Goal: Information Seeking & Learning: Learn about a topic

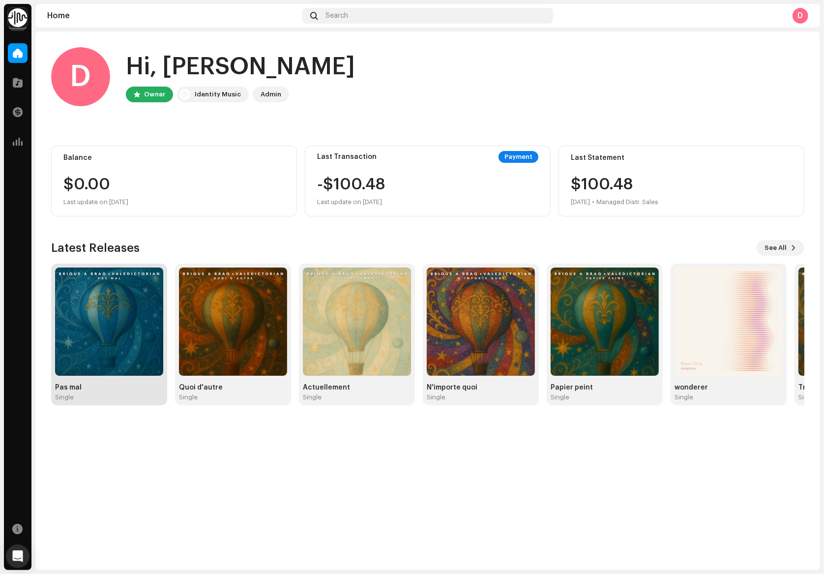
click at [109, 297] on img at bounding box center [109, 321] width 108 height 108
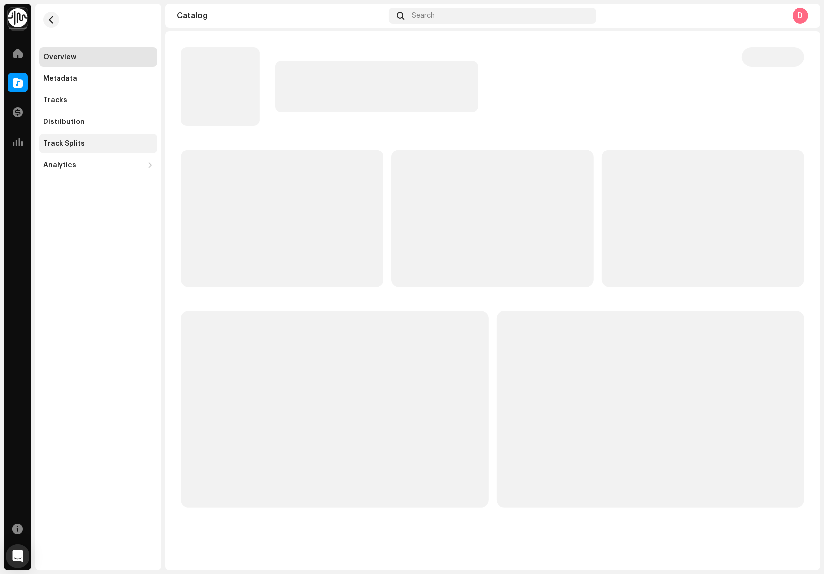
click at [72, 142] on div "Track Splits" at bounding box center [63, 144] width 41 height 8
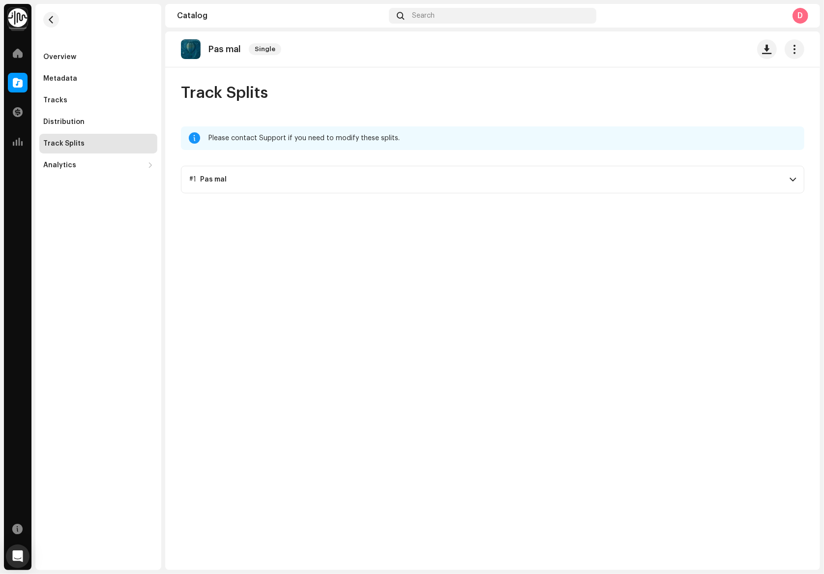
click at [233, 171] on p-accordion-header "#1 Pas mal" at bounding box center [493, 180] width 624 height 28
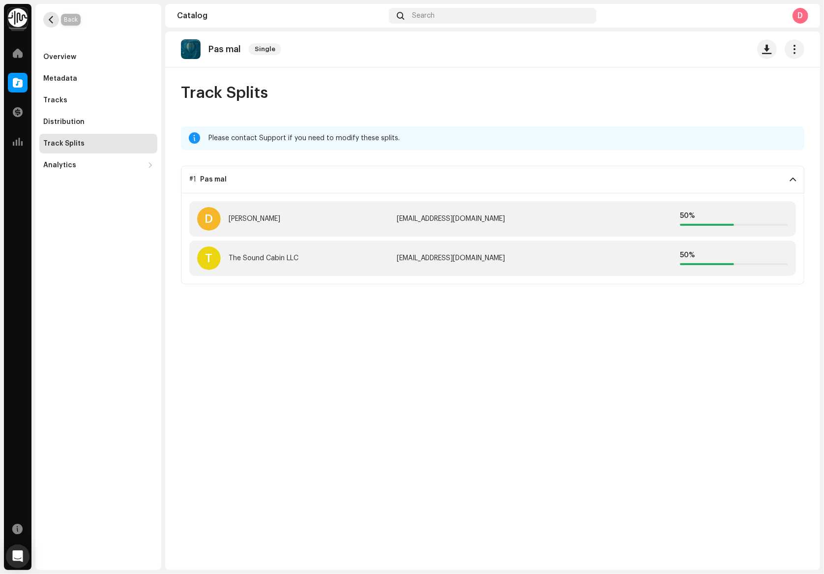
click at [55, 18] on button "button" at bounding box center [51, 20] width 16 height 16
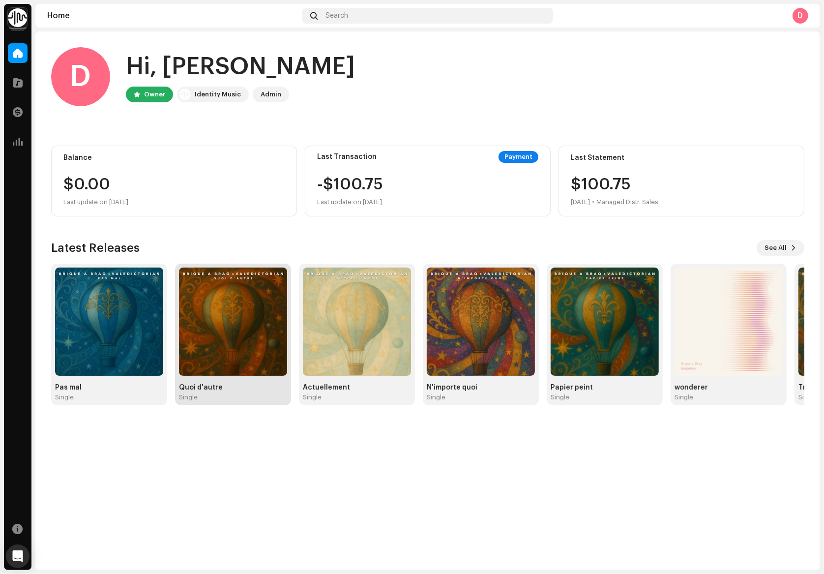
click at [235, 289] on img at bounding box center [233, 321] width 108 height 108
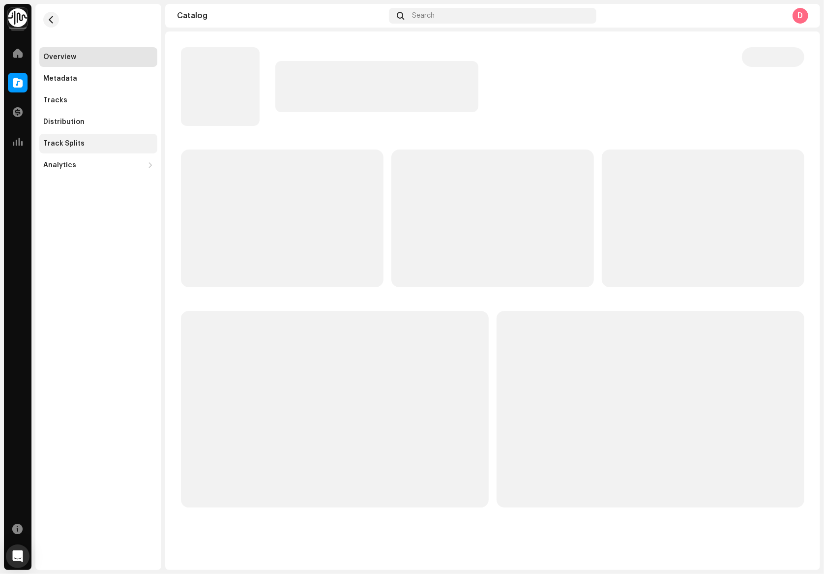
click at [73, 146] on div "Track Splits" at bounding box center [63, 144] width 41 height 8
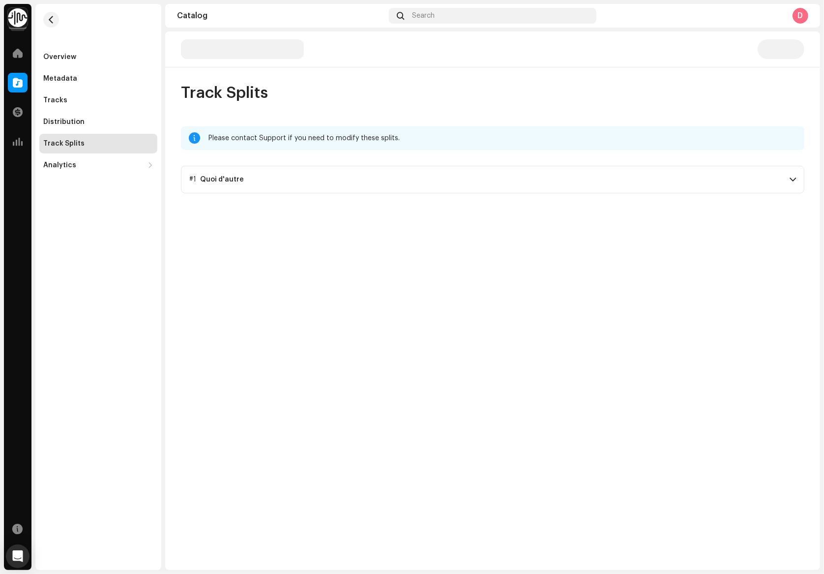
click at [229, 178] on div "Quoi d'autre" at bounding box center [222, 180] width 44 height 8
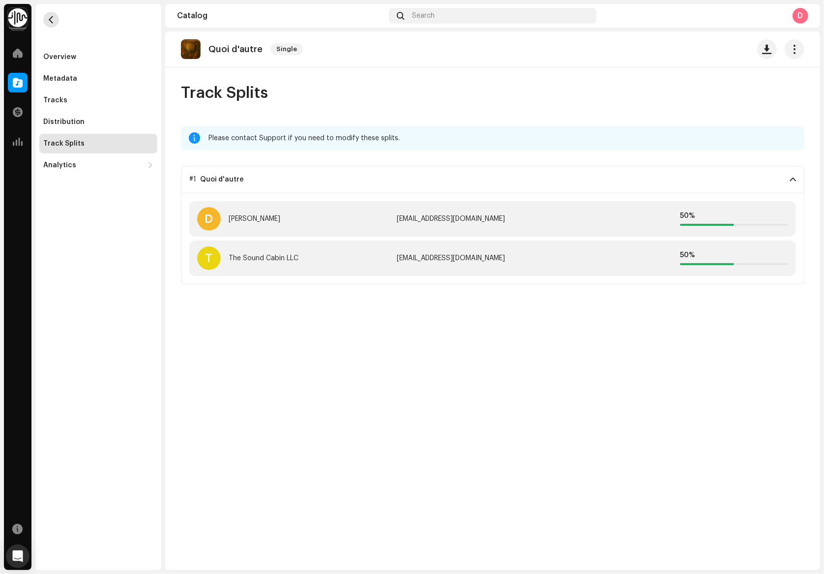
click at [49, 19] on span "button" at bounding box center [51, 20] width 7 height 8
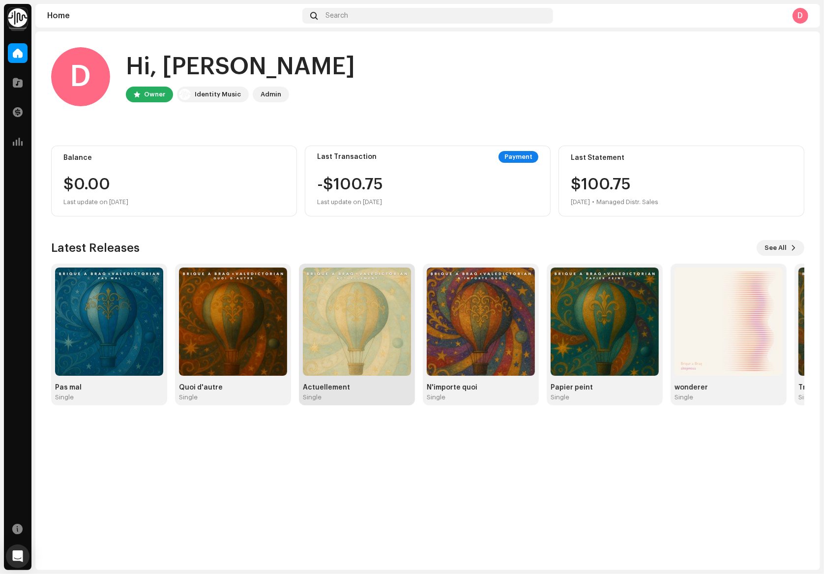
click at [371, 319] on img at bounding box center [357, 321] width 108 height 108
click at [352, 330] on img at bounding box center [357, 321] width 108 height 108
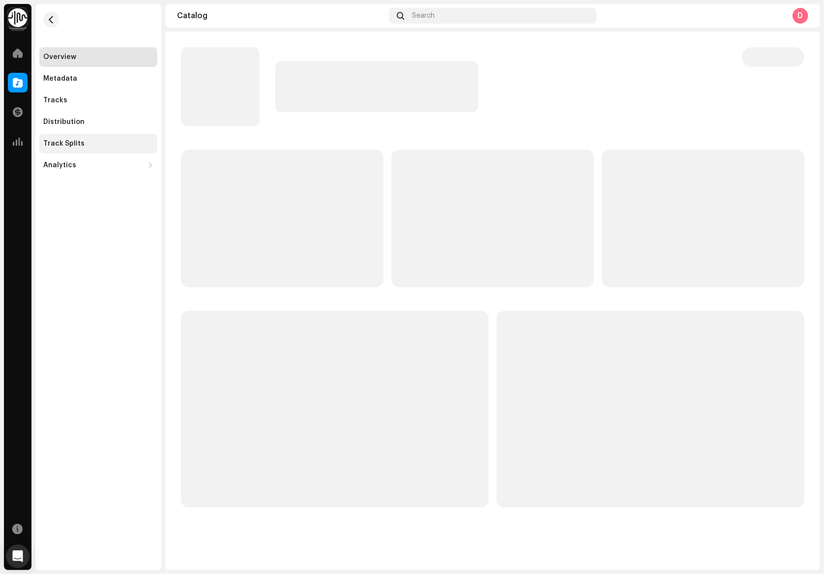
click at [64, 143] on div "Track Splits" at bounding box center [63, 144] width 41 height 8
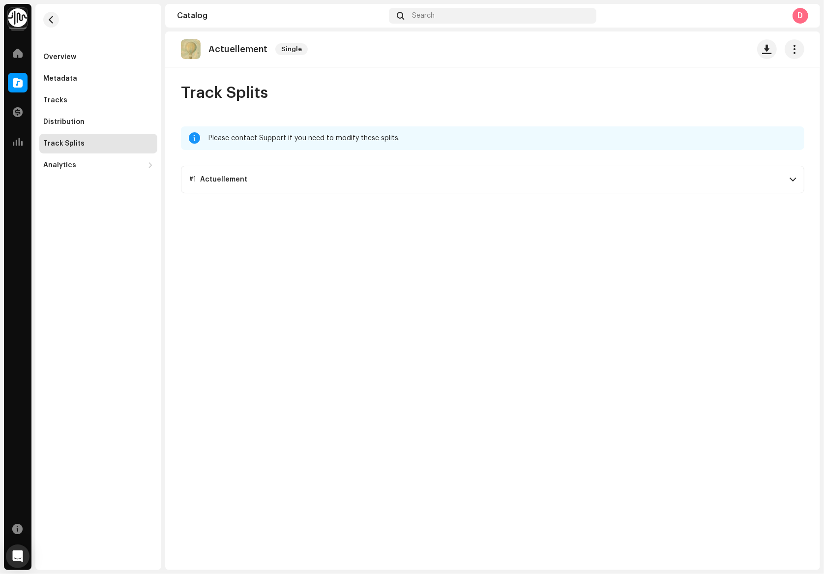
click at [195, 170] on p-accordion-header "#1 Actuellement" at bounding box center [493, 180] width 624 height 28
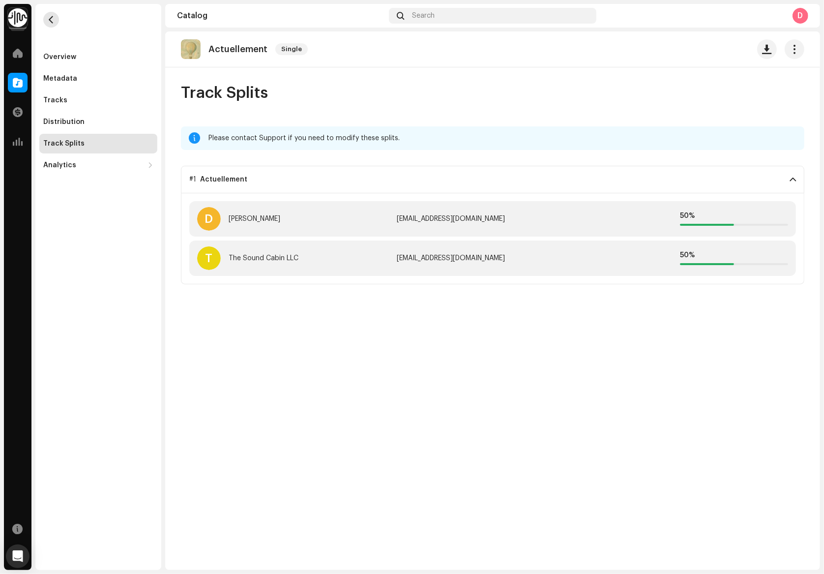
click at [49, 12] on button "button" at bounding box center [51, 20] width 16 height 16
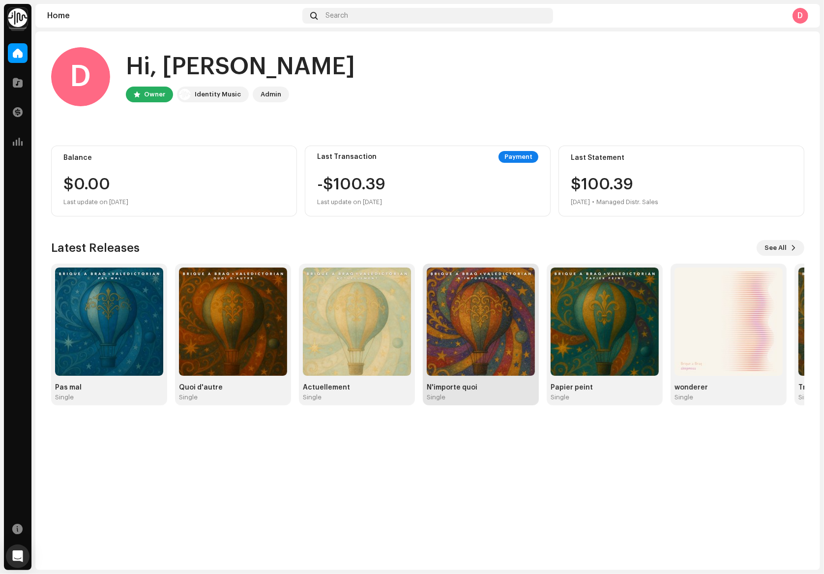
click at [492, 319] on img at bounding box center [481, 321] width 108 height 108
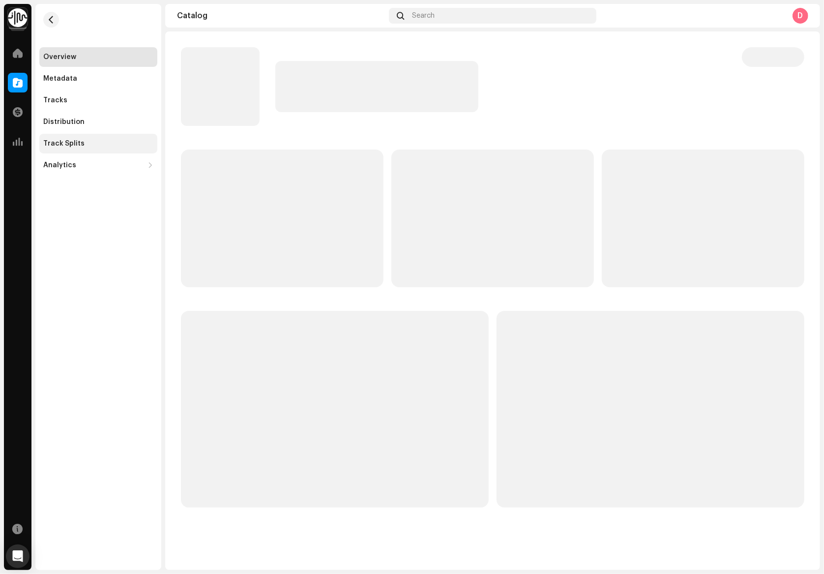
click at [67, 143] on div "Track Splits" at bounding box center [63, 144] width 41 height 8
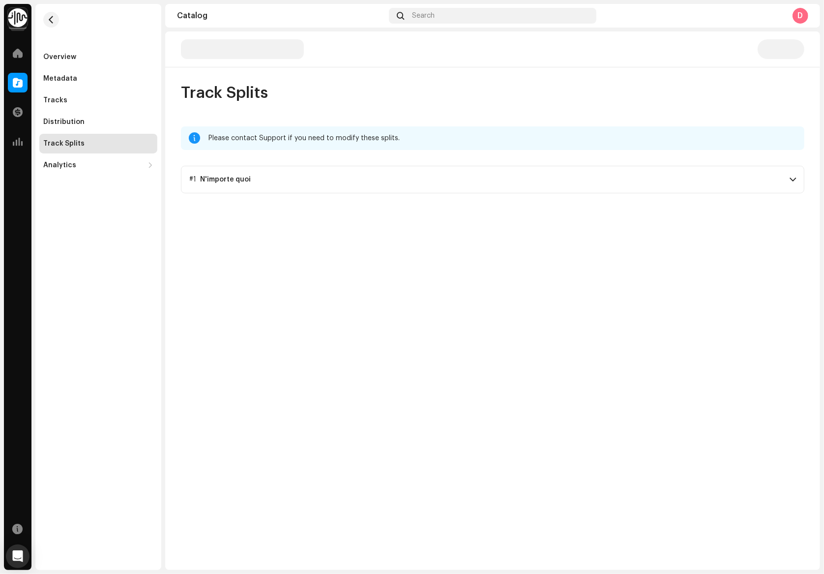
click at [228, 184] on p-accordion-header "#1 N'importe quoi" at bounding box center [493, 180] width 624 height 28
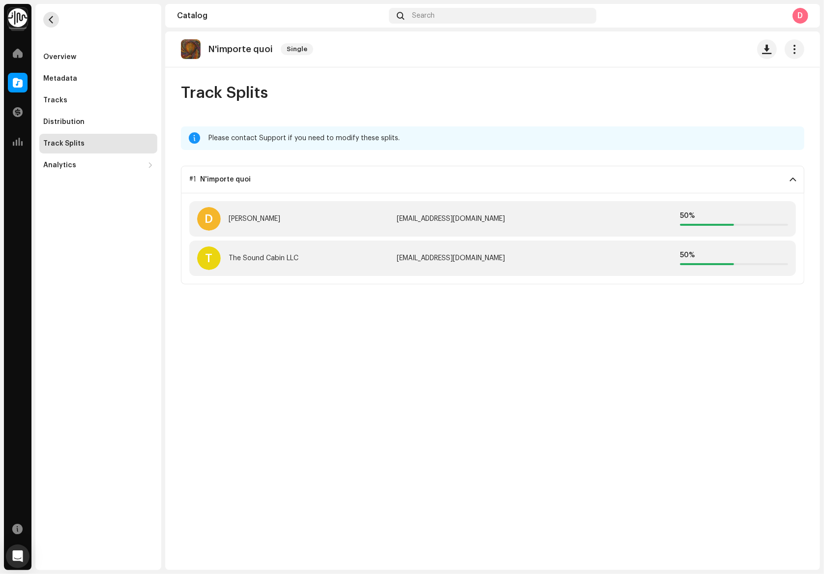
click at [50, 27] on button "button" at bounding box center [51, 20] width 16 height 16
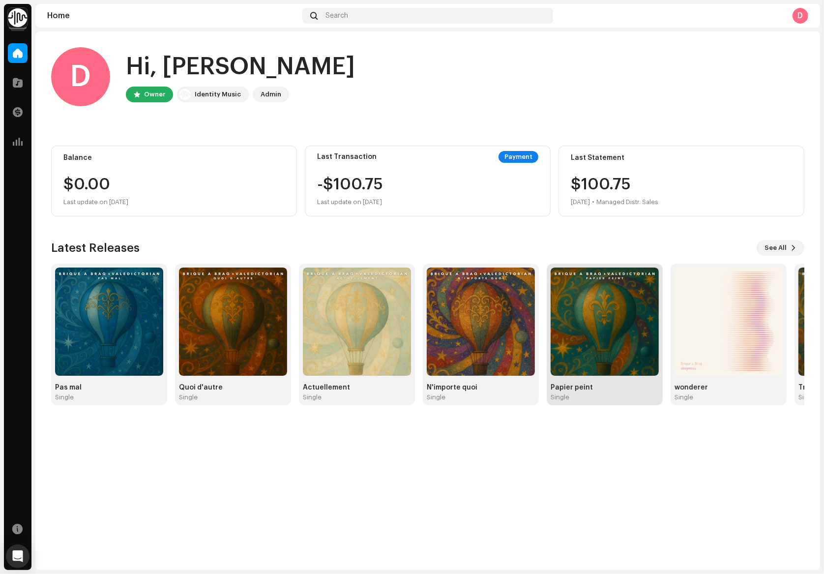
click at [573, 308] on img at bounding box center [605, 321] width 108 height 108
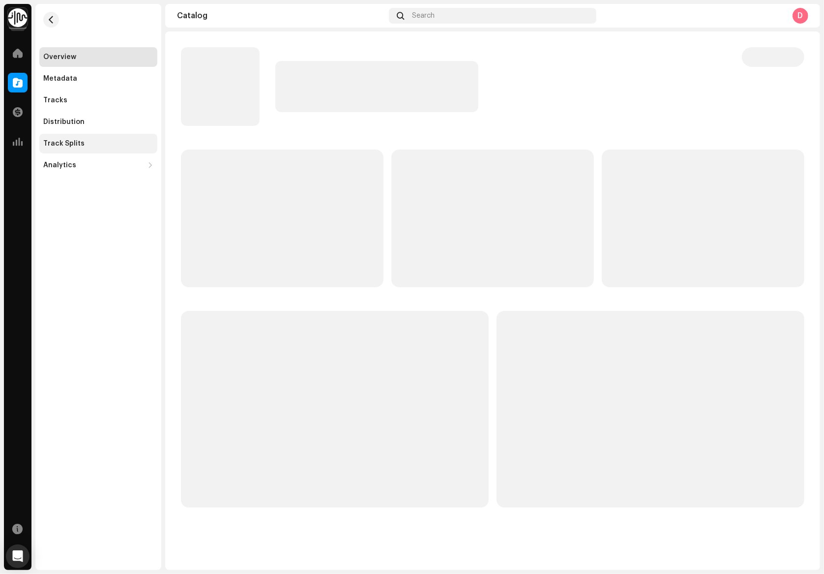
click at [89, 142] on div "Track Splits" at bounding box center [98, 144] width 110 height 8
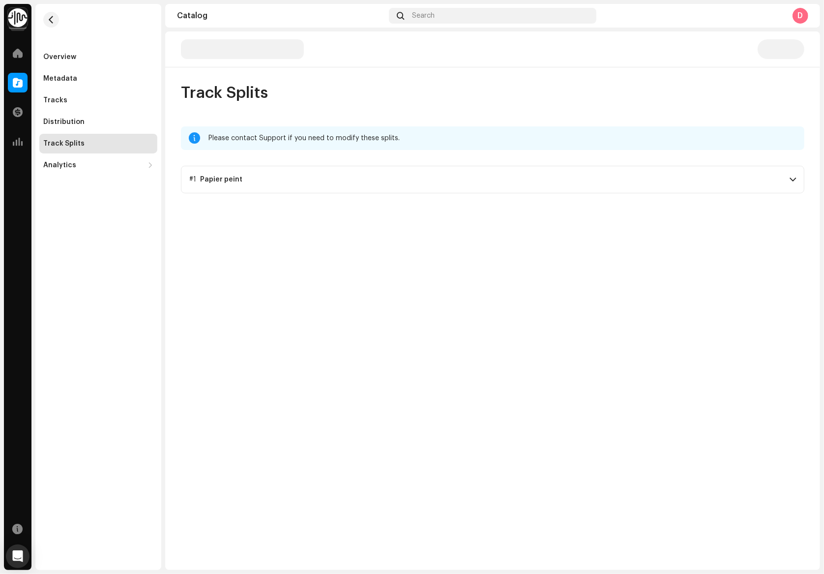
click at [225, 176] on div "Papier peint" at bounding box center [221, 180] width 42 height 8
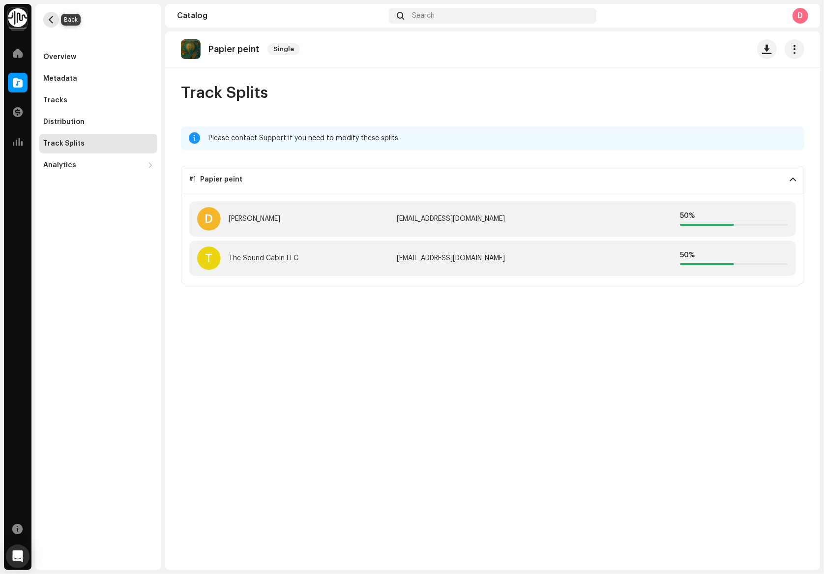
click at [52, 21] on span "button" at bounding box center [51, 20] width 7 height 8
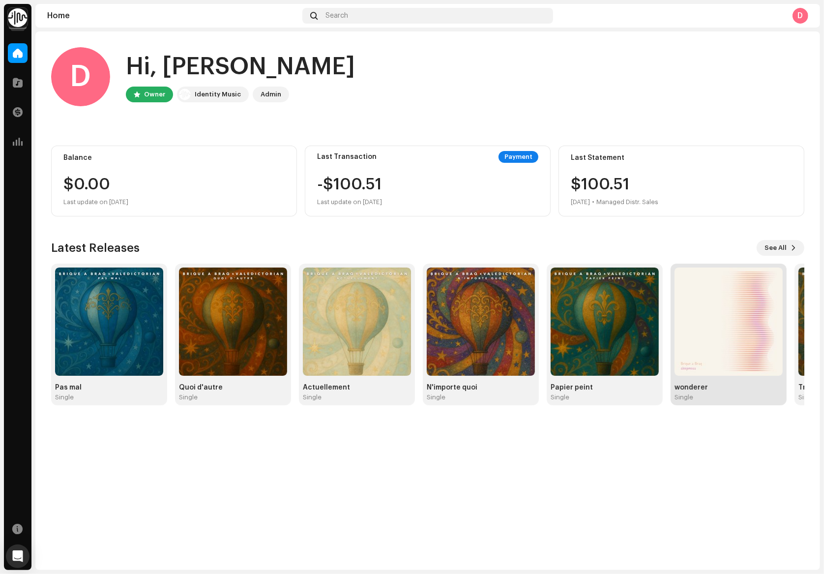
click at [722, 355] on img at bounding box center [729, 321] width 108 height 108
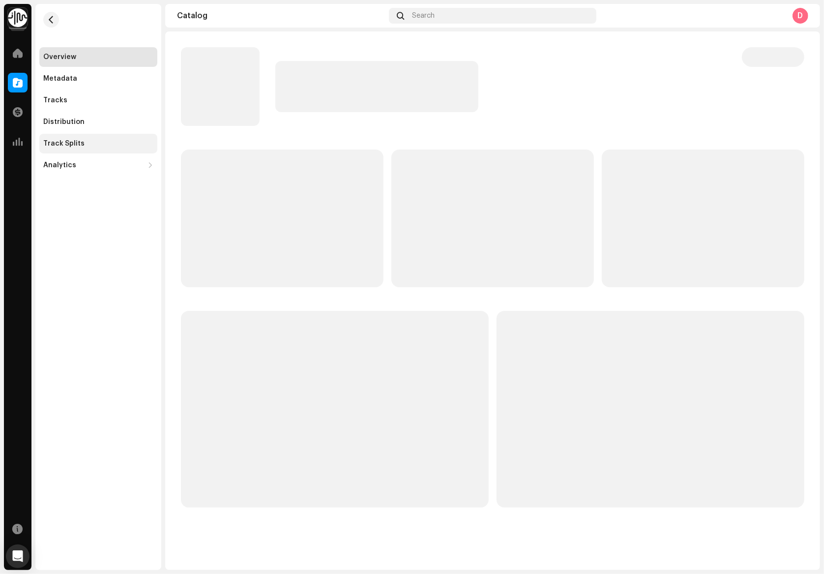
click at [64, 139] on div "Track Splits" at bounding box center [98, 144] width 118 height 20
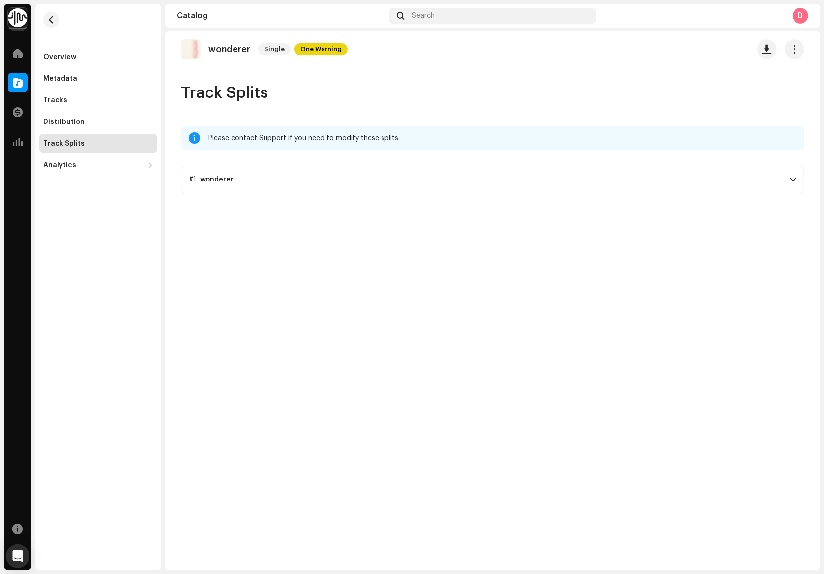
click at [215, 166] on p-accordion-header "#1 wonderer" at bounding box center [493, 180] width 624 height 28
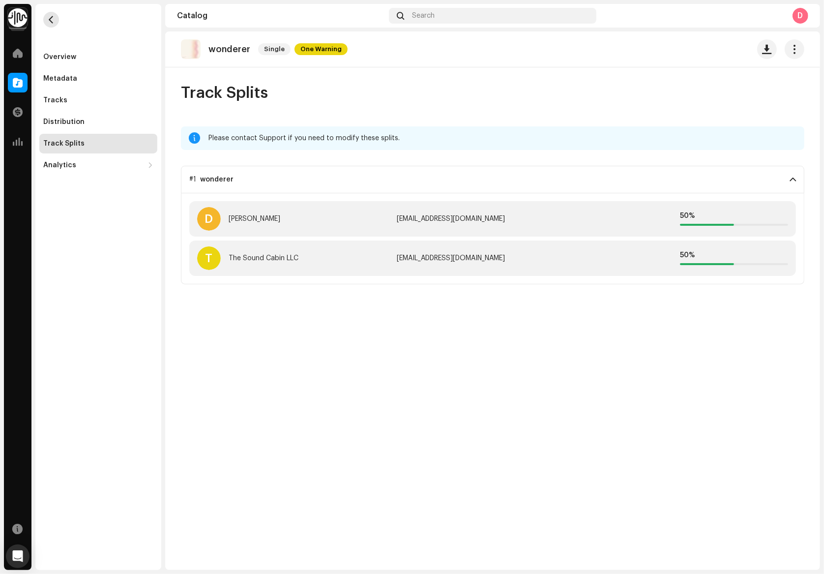
click at [51, 19] on span "button" at bounding box center [51, 20] width 7 height 8
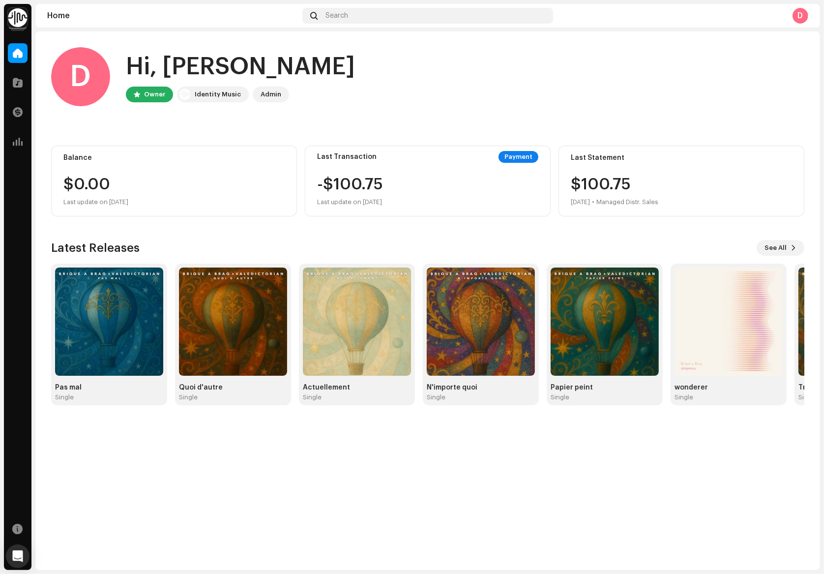
click at [776, 257] on div "Latest Releases See All Pas mal Single Quoi d'autre Single Actuellement Single …" at bounding box center [427, 322] width 753 height 165
click at [779, 245] on span "See All" at bounding box center [776, 248] width 22 height 20
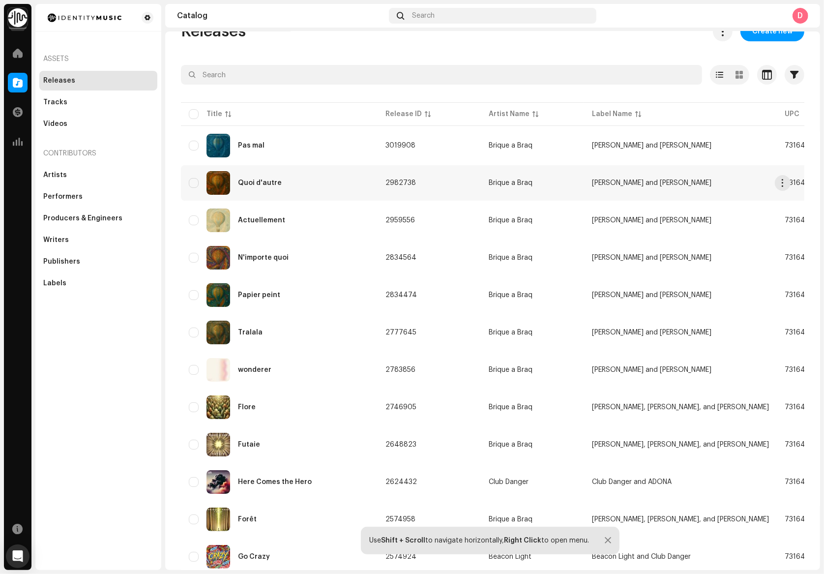
scroll to position [28, 0]
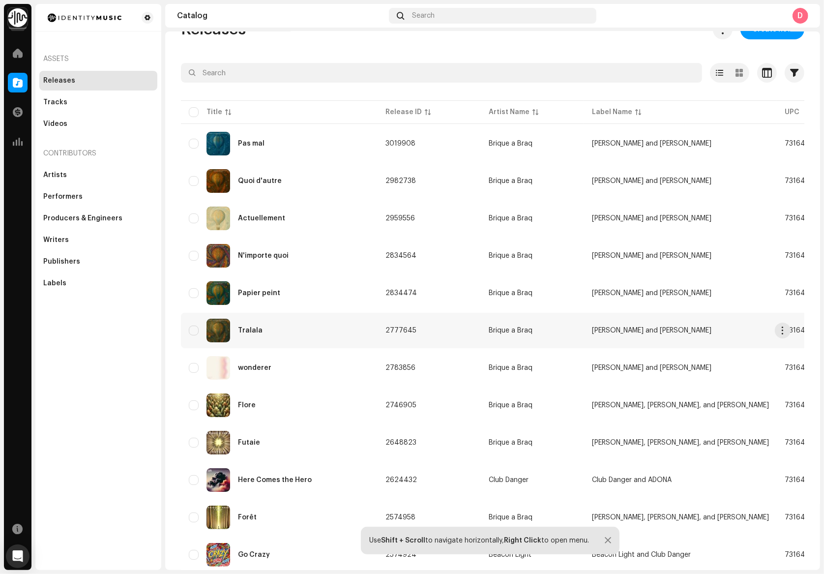
click at [261, 332] on div "Tralala" at bounding box center [279, 331] width 181 height 24
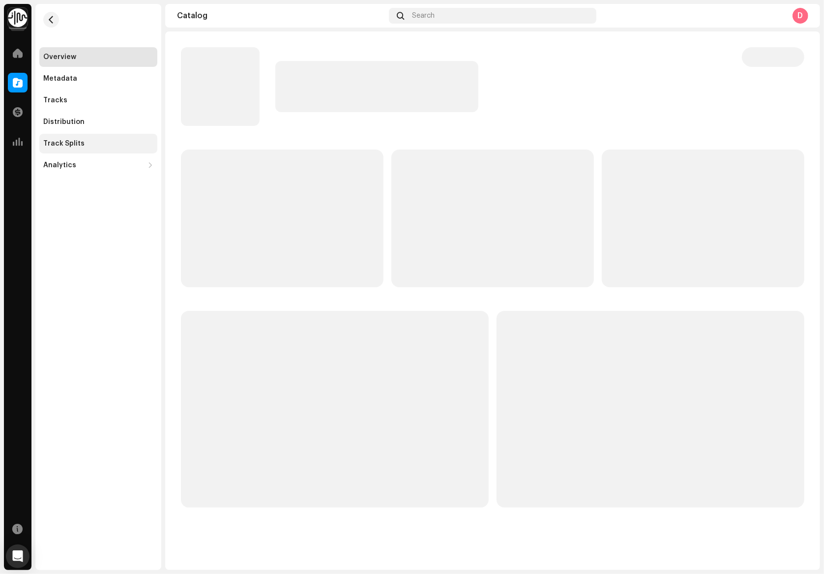
click at [76, 141] on div "Track Splits" at bounding box center [63, 144] width 41 height 8
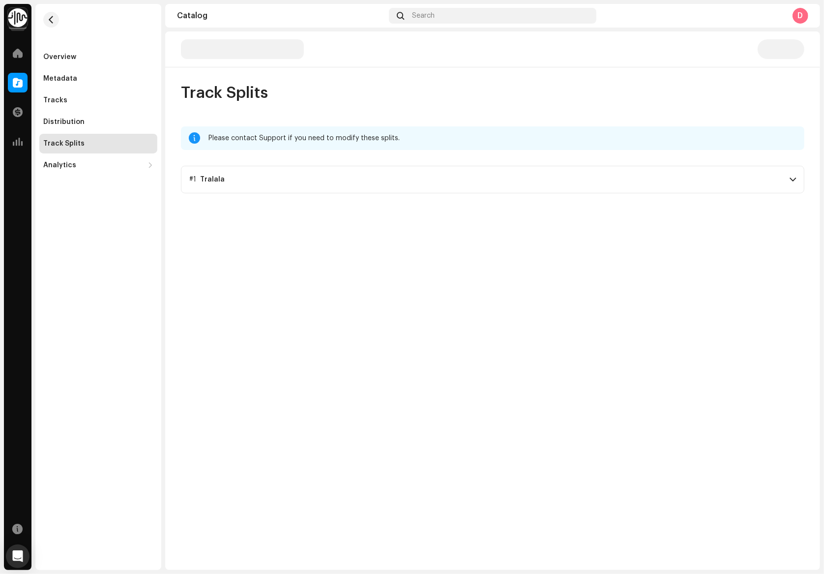
click at [226, 174] on p-accordion-header "#1 Tralala" at bounding box center [493, 180] width 624 height 28
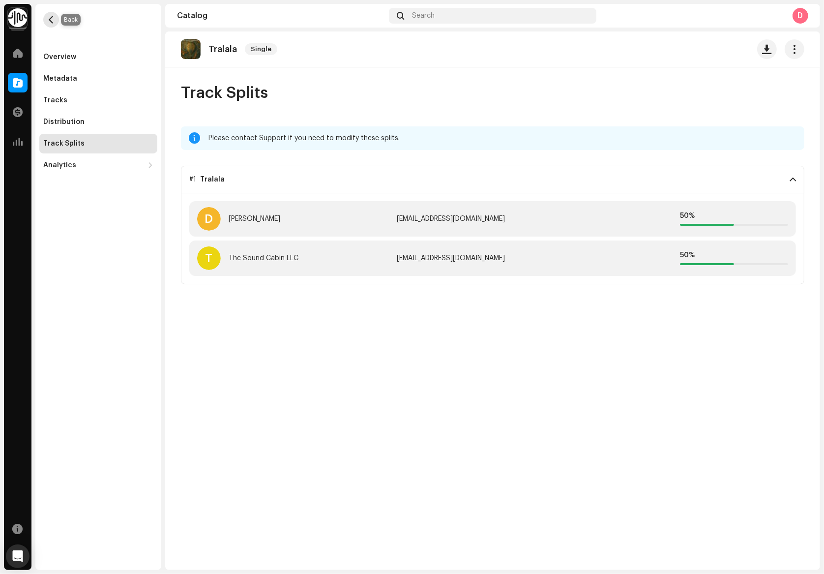
click at [50, 18] on span "button" at bounding box center [51, 20] width 7 height 8
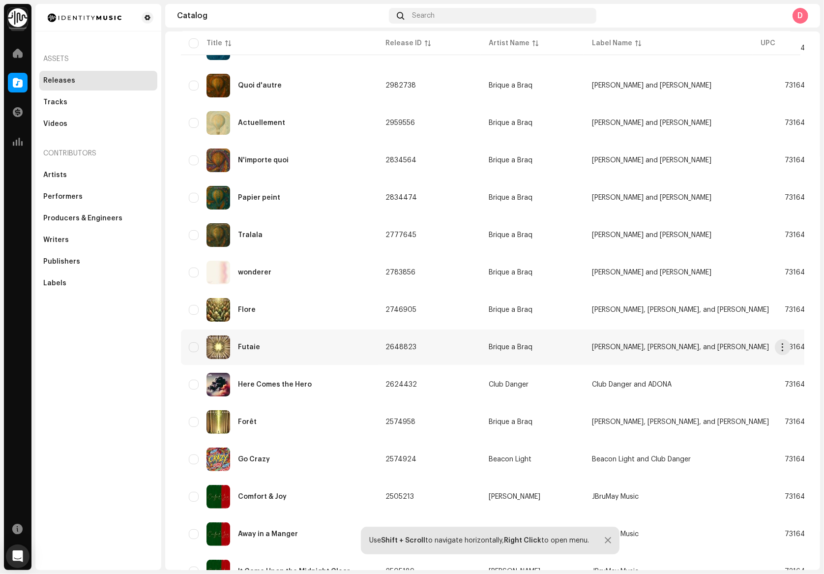
scroll to position [130, 0]
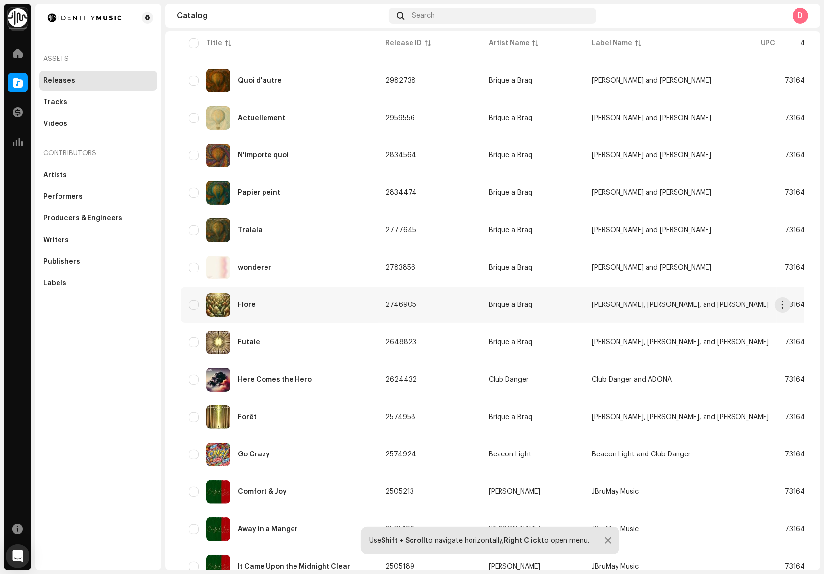
click at [259, 299] on div "Flore" at bounding box center [279, 305] width 181 height 24
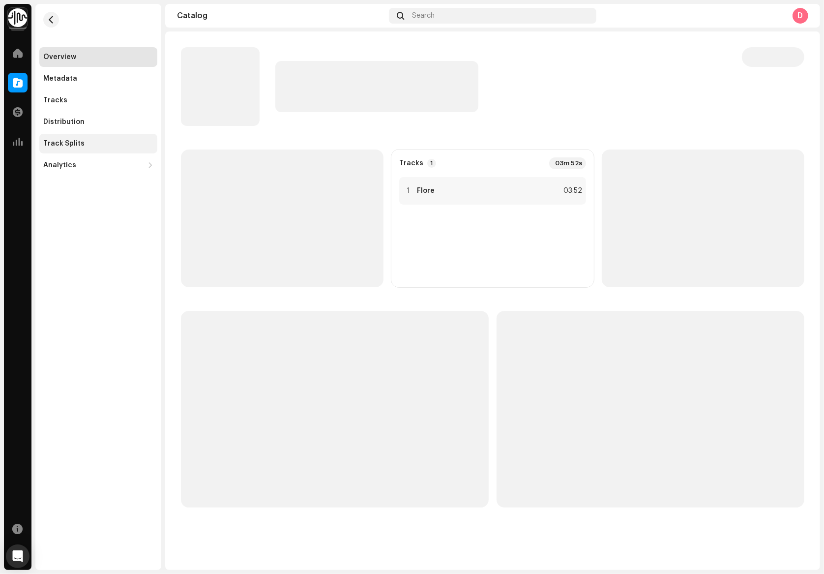
click at [87, 142] on div "Track Splits" at bounding box center [98, 144] width 110 height 8
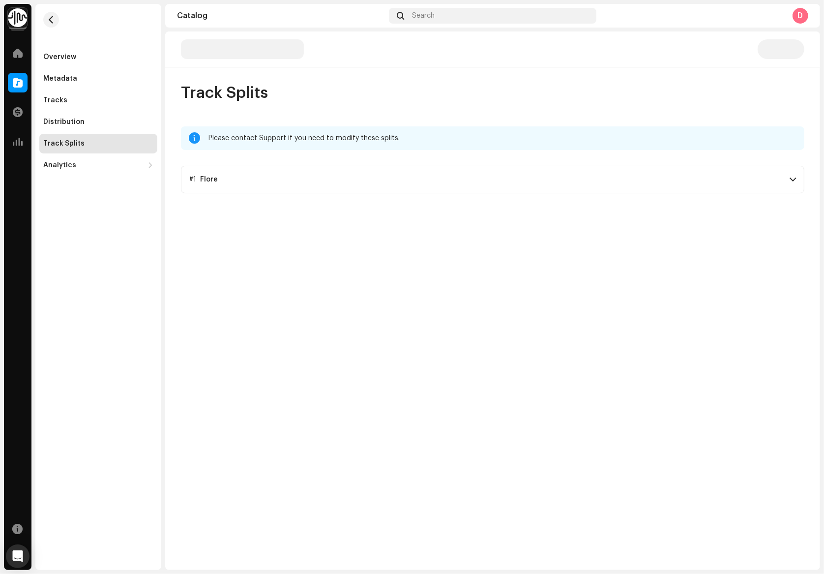
click at [226, 183] on p-accordion-header "#1 Flore" at bounding box center [493, 180] width 624 height 28
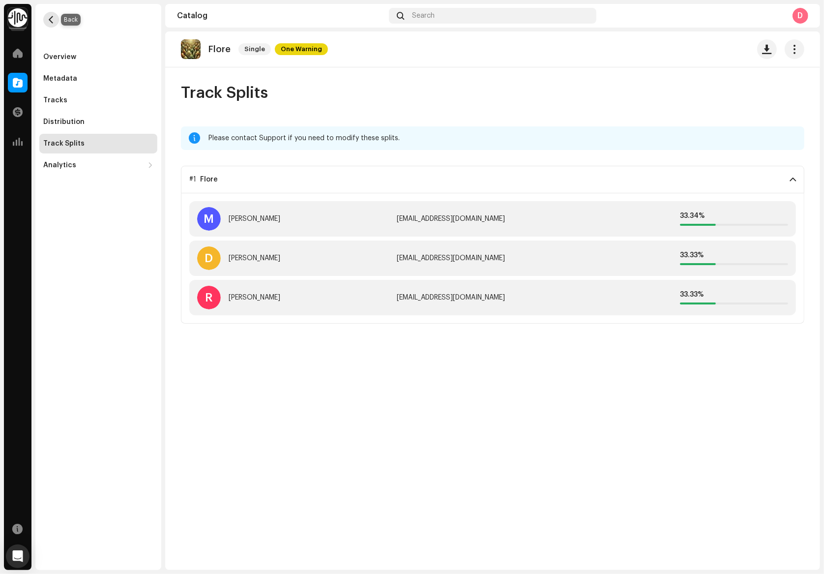
click at [46, 21] on button "button" at bounding box center [51, 20] width 16 height 16
